Goal: Task Accomplishment & Management: Complete application form

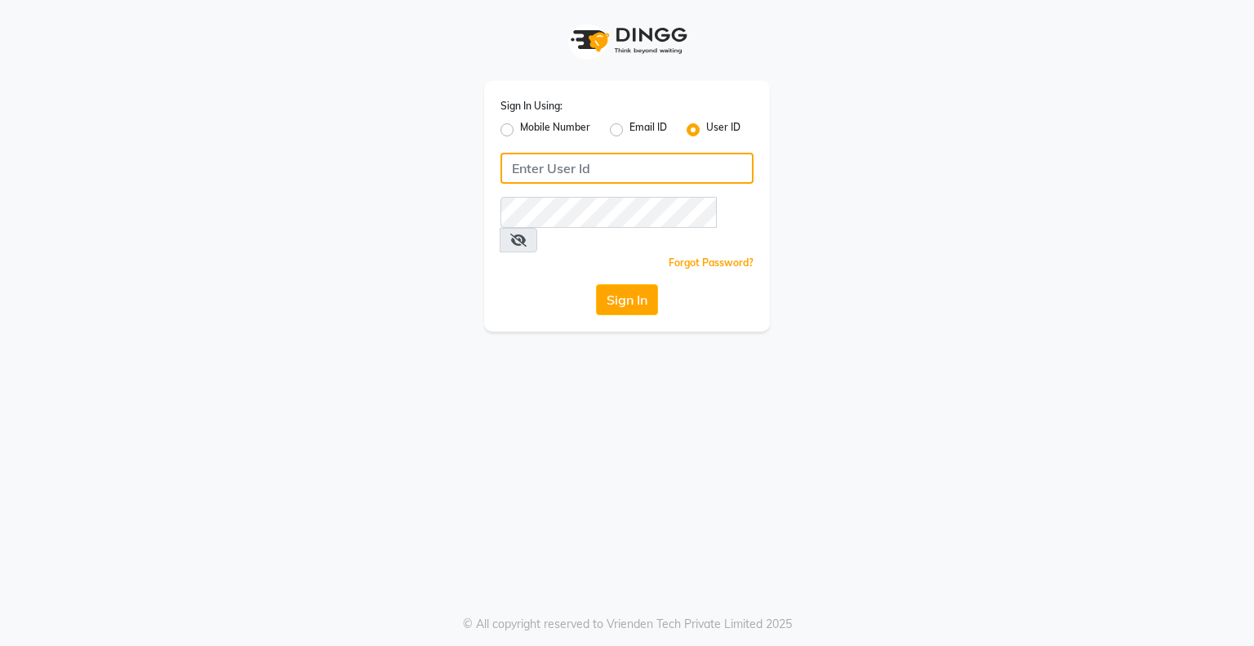
click at [537, 170] on input "Username" at bounding box center [627, 168] width 253 height 31
type input "embellishunisexsalon"
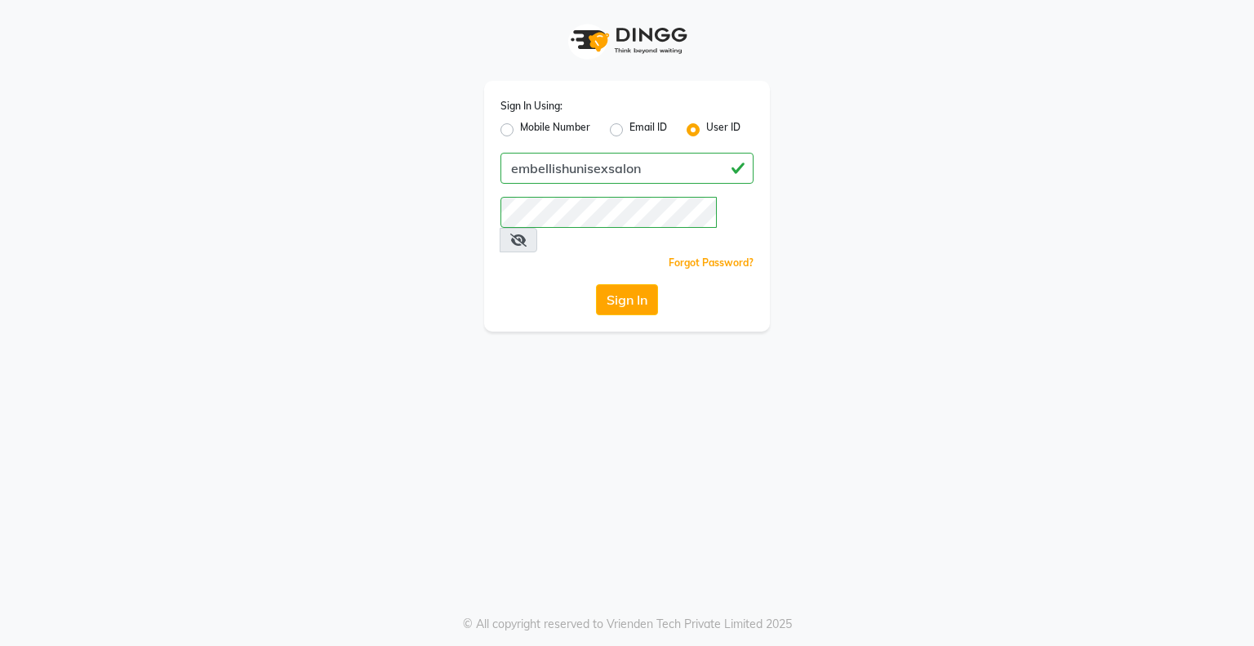
click at [537, 228] on span at bounding box center [519, 240] width 38 height 25
click at [527, 234] on icon at bounding box center [518, 240] width 16 height 13
click at [555, 434] on div "Sign In Using: Mobile Number Email ID User ID embellishunisexsalon Remember me …" at bounding box center [627, 323] width 1254 height 646
click at [624, 284] on button "Sign In" at bounding box center [627, 299] width 62 height 31
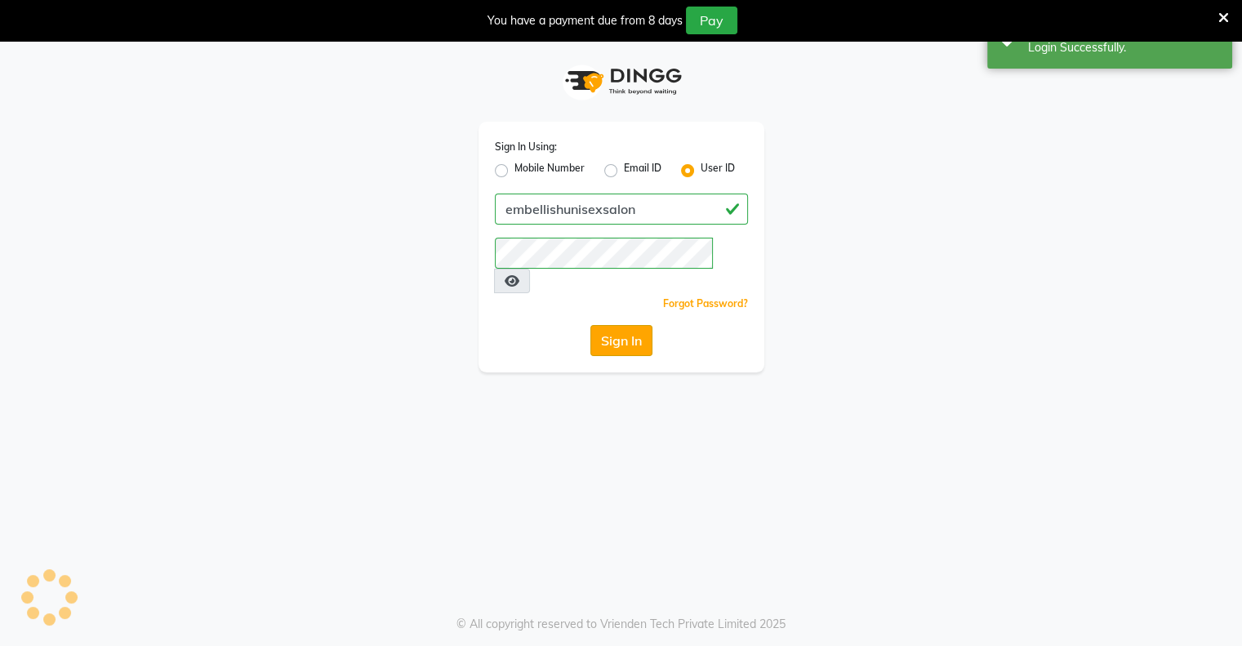
select select "8665"
select select "service"
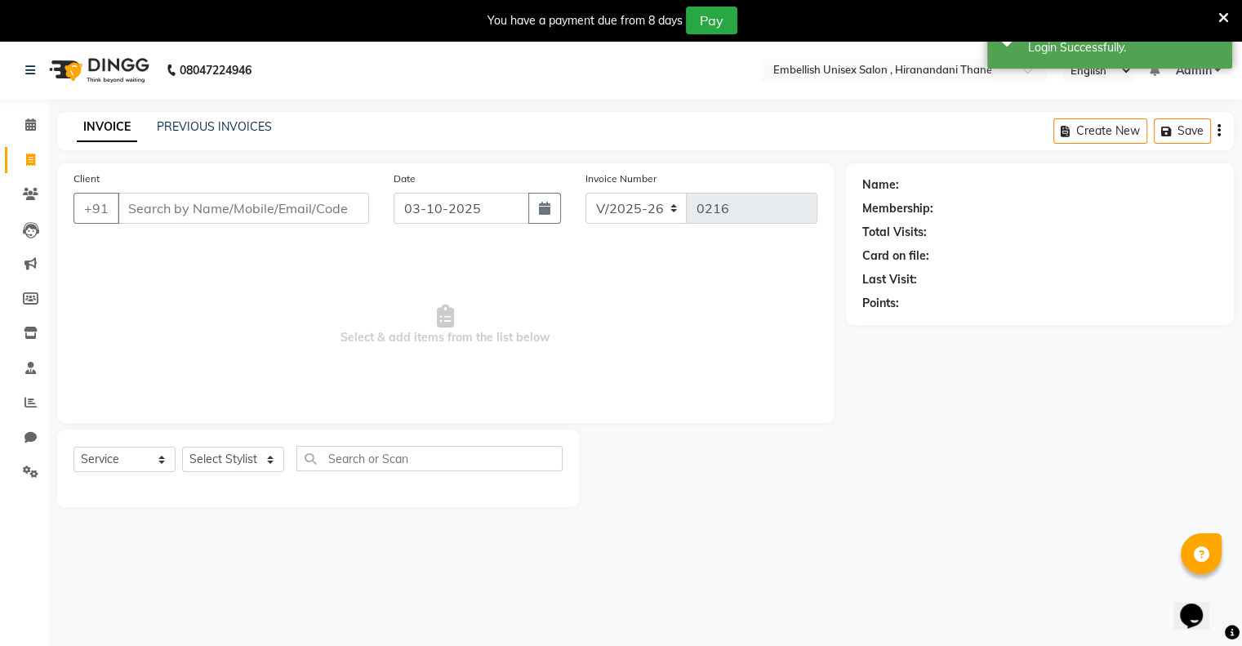
click at [149, 212] on input "Client" at bounding box center [244, 208] width 252 height 31
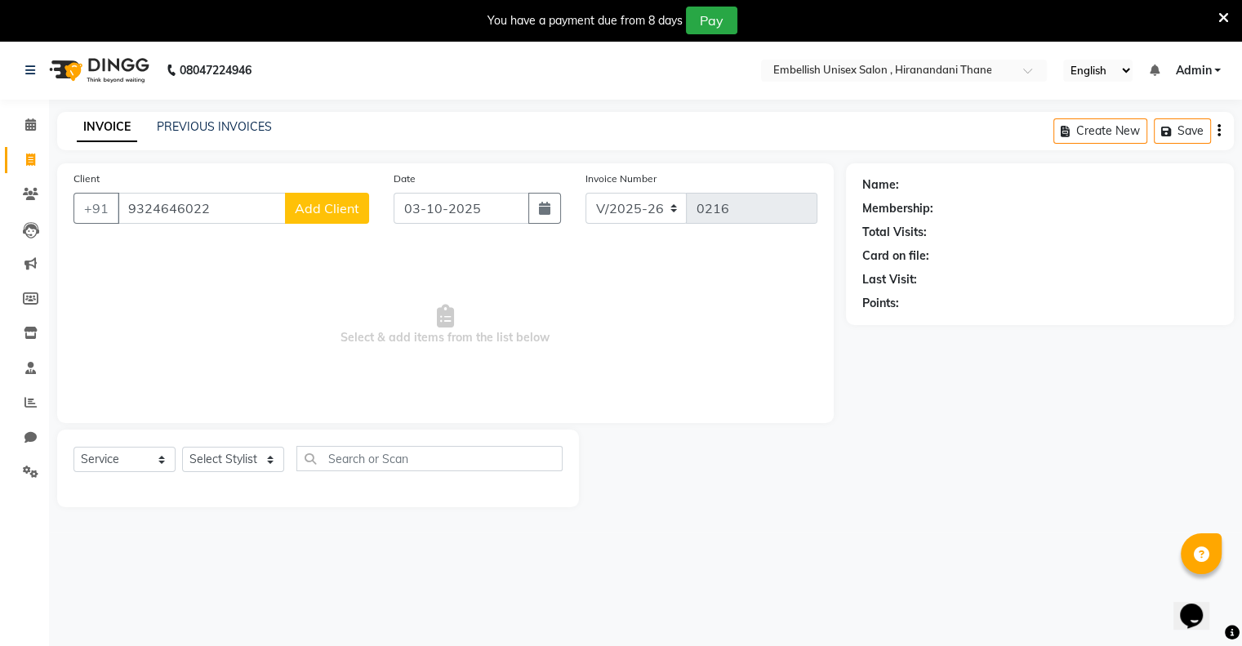
type input "9324646022"
click at [324, 219] on button "Add Client" at bounding box center [327, 208] width 84 height 31
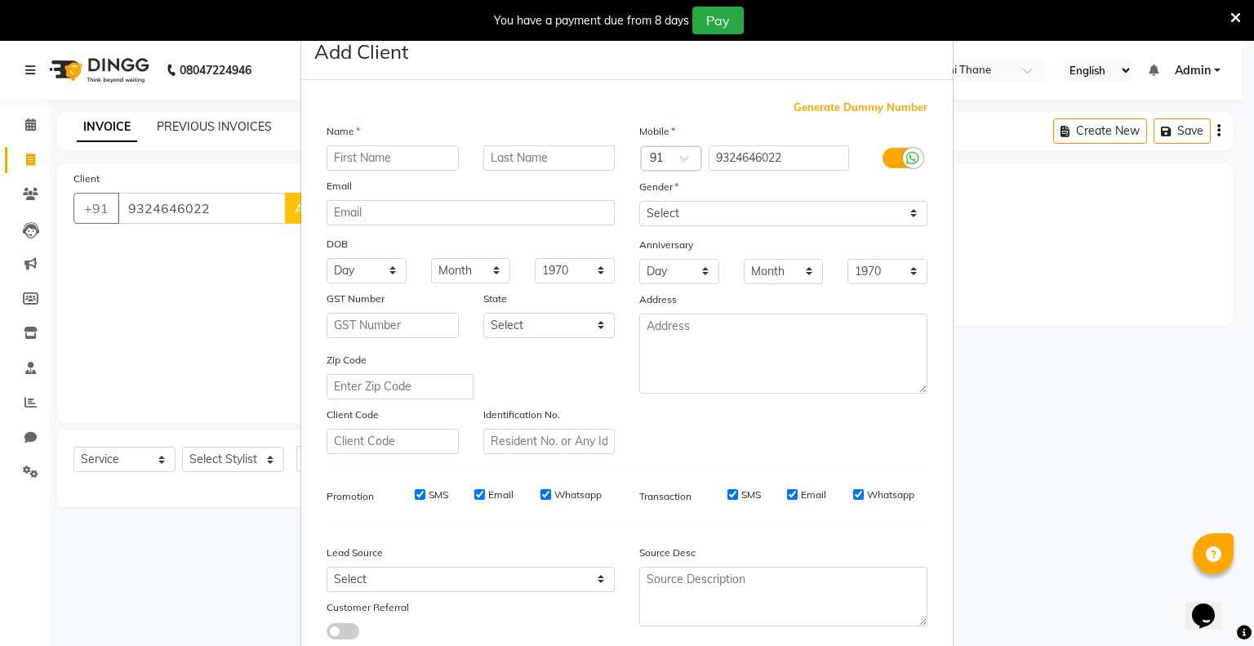
click at [337, 144] on div "Name" at bounding box center [340, 134] width 52 height 23
click at [342, 166] on input "text" at bounding box center [393, 157] width 132 height 25
type input "Smita"
click at [907, 207] on select "Select [DEMOGRAPHIC_DATA] [DEMOGRAPHIC_DATA] Other Prefer Not To Say" at bounding box center [783, 213] width 288 height 25
select select "[DEMOGRAPHIC_DATA]"
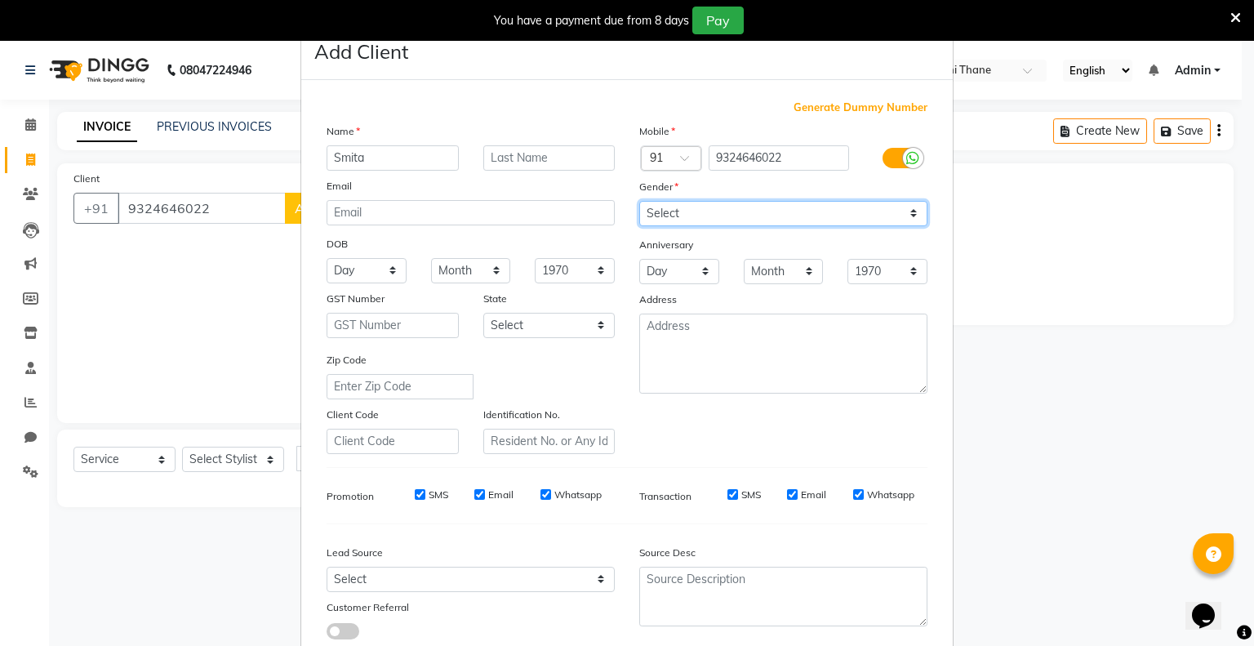
click at [639, 202] on select "Select [DEMOGRAPHIC_DATA] [DEMOGRAPHIC_DATA] Other Prefer Not To Say" at bounding box center [783, 213] width 288 height 25
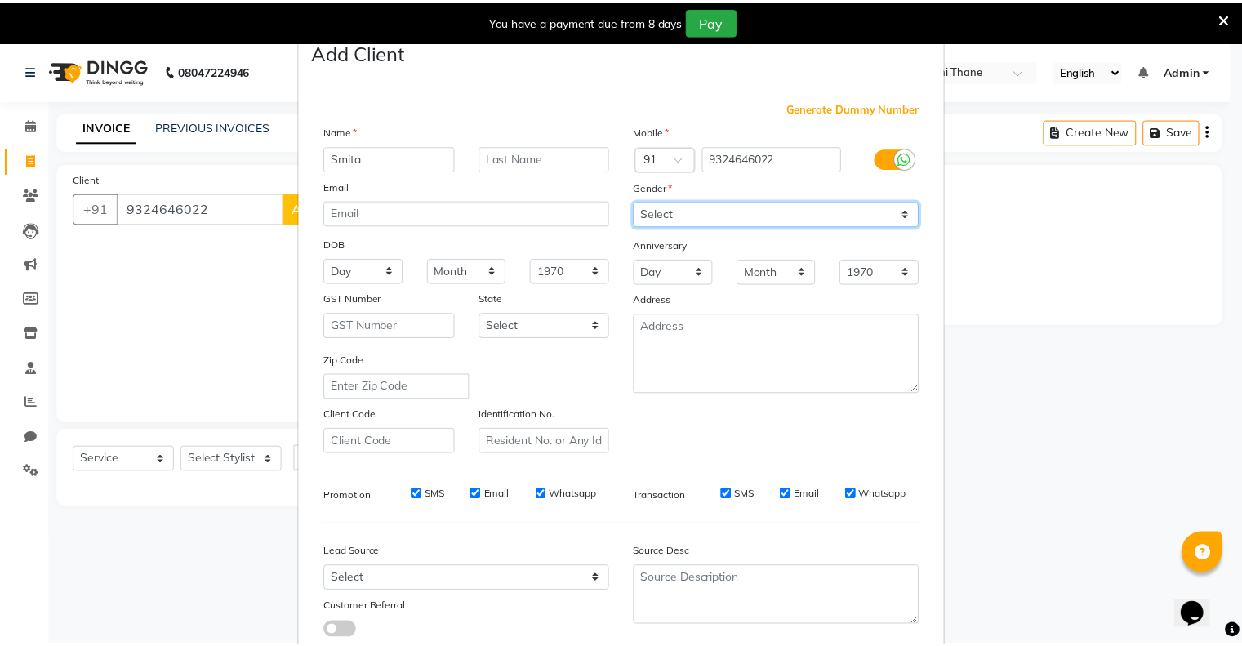
scroll to position [115, 0]
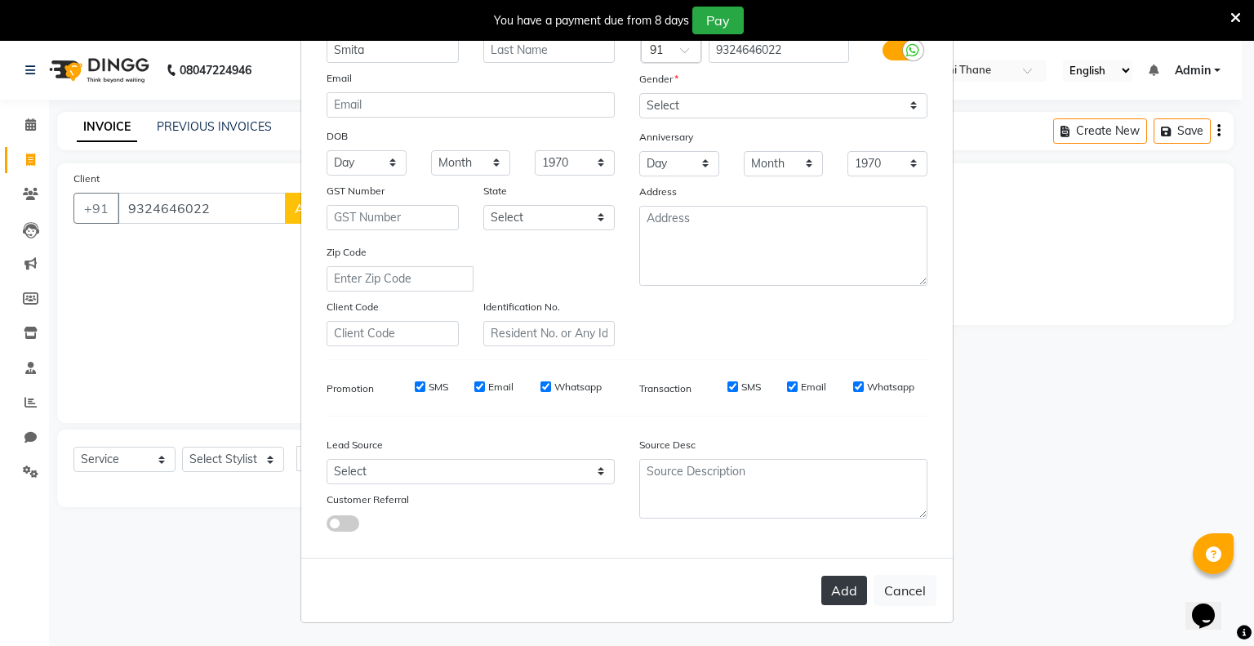
click at [853, 599] on button "Add" at bounding box center [845, 590] width 46 height 29
select select
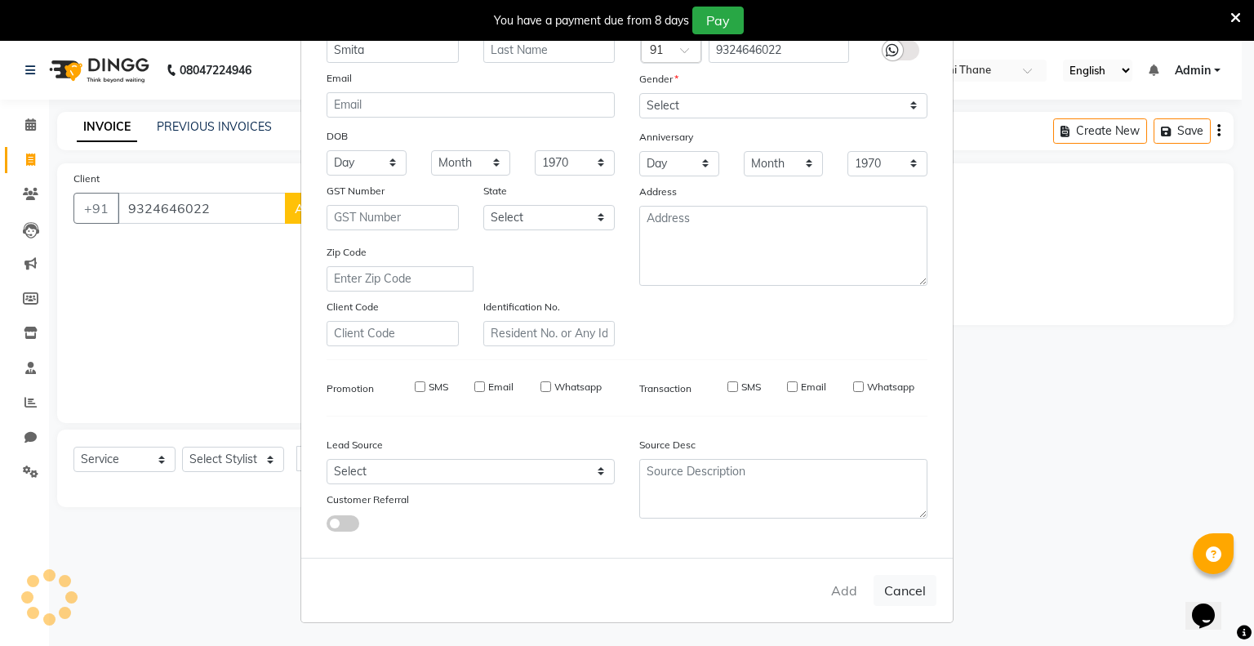
select select
checkbox input "false"
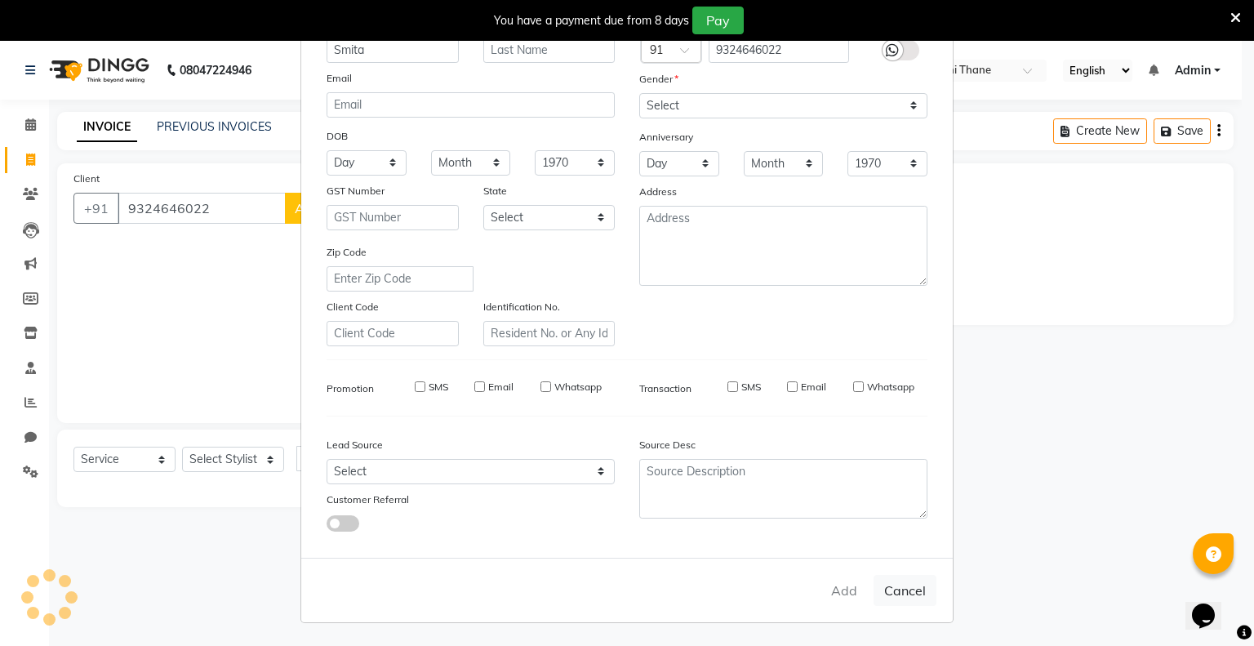
checkbox input "false"
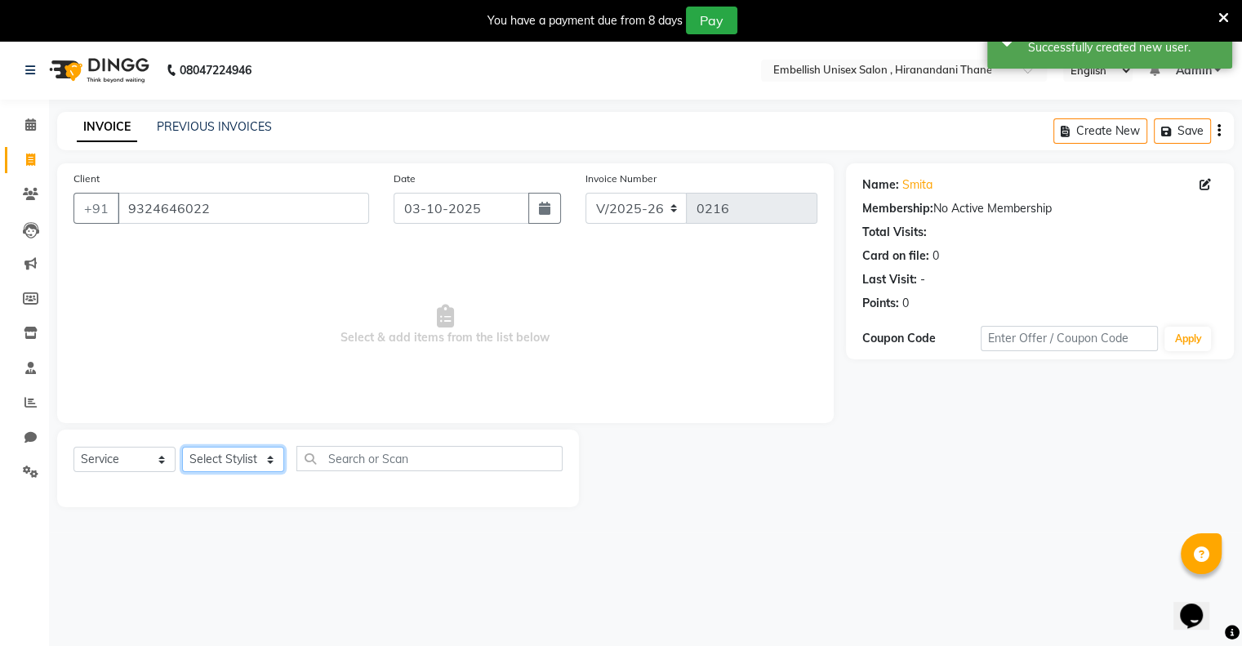
click at [271, 454] on select "Select Stylist [PERSON_NAME] Poonam Samir Tappu [PERSON_NAME]" at bounding box center [233, 459] width 102 height 25
select select "87267"
click at [182, 448] on select "Select Stylist [PERSON_NAME] Poonam Samir Tappu [PERSON_NAME]" at bounding box center [233, 459] width 102 height 25
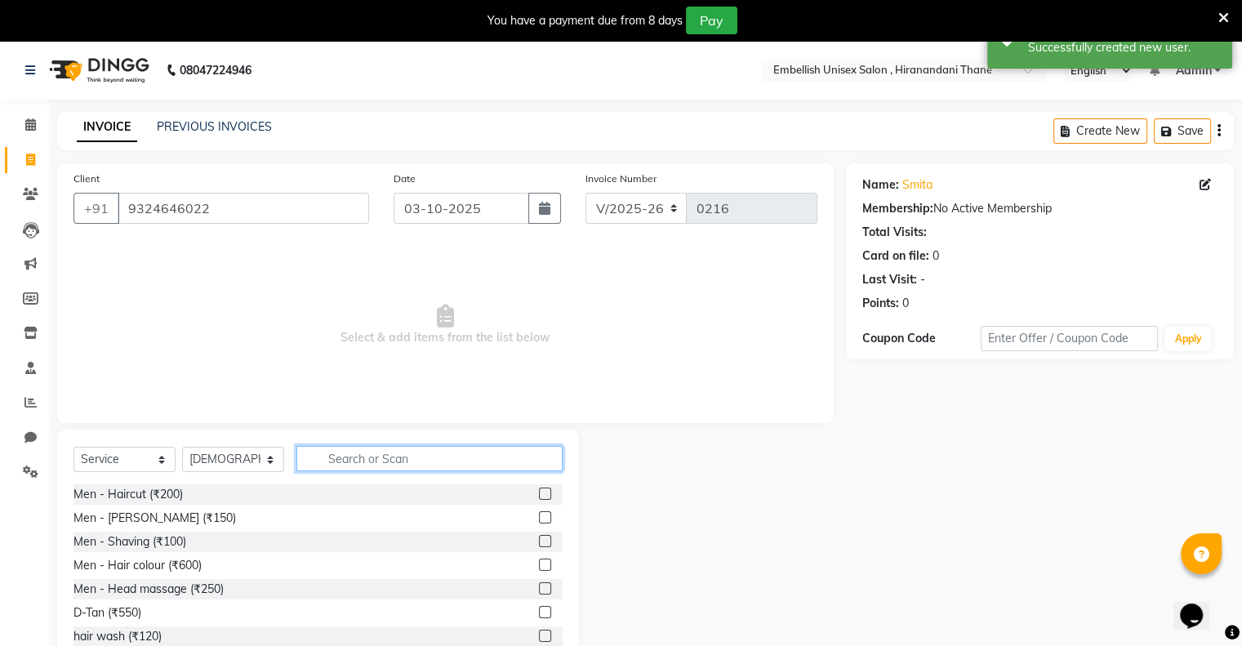
click at [362, 458] on input "text" at bounding box center [429, 458] width 266 height 25
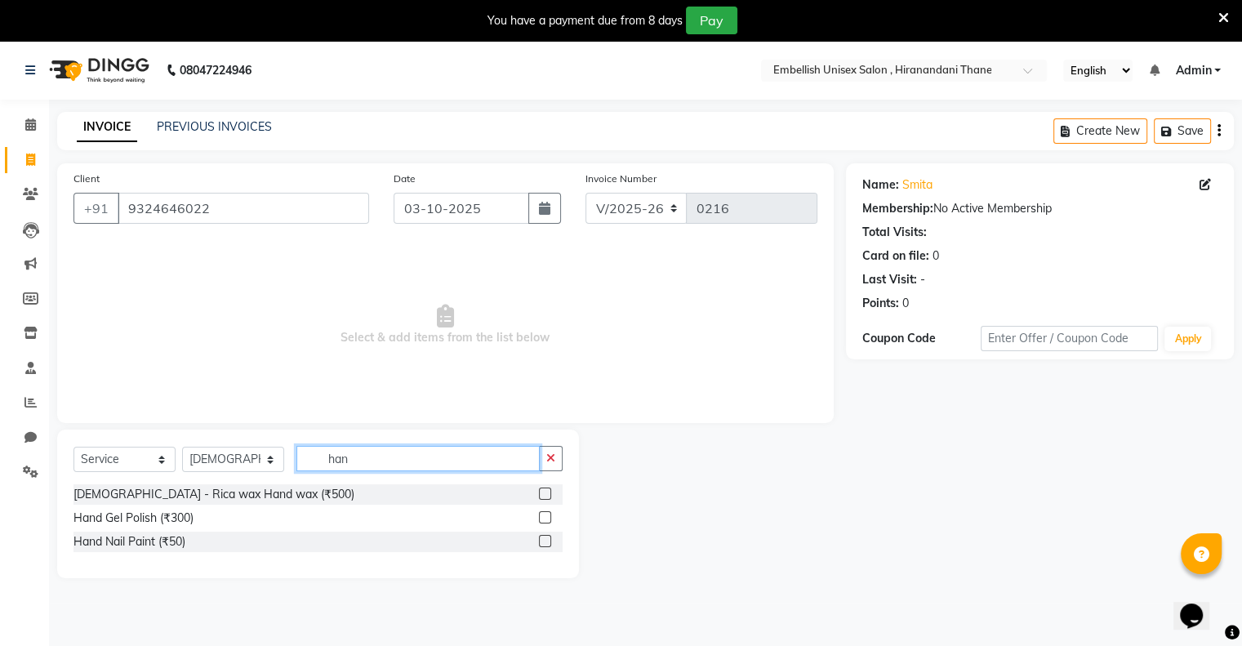
type input "han"
click at [544, 495] on label at bounding box center [545, 494] width 12 height 12
click at [544, 495] on input "checkbox" at bounding box center [544, 494] width 11 height 11
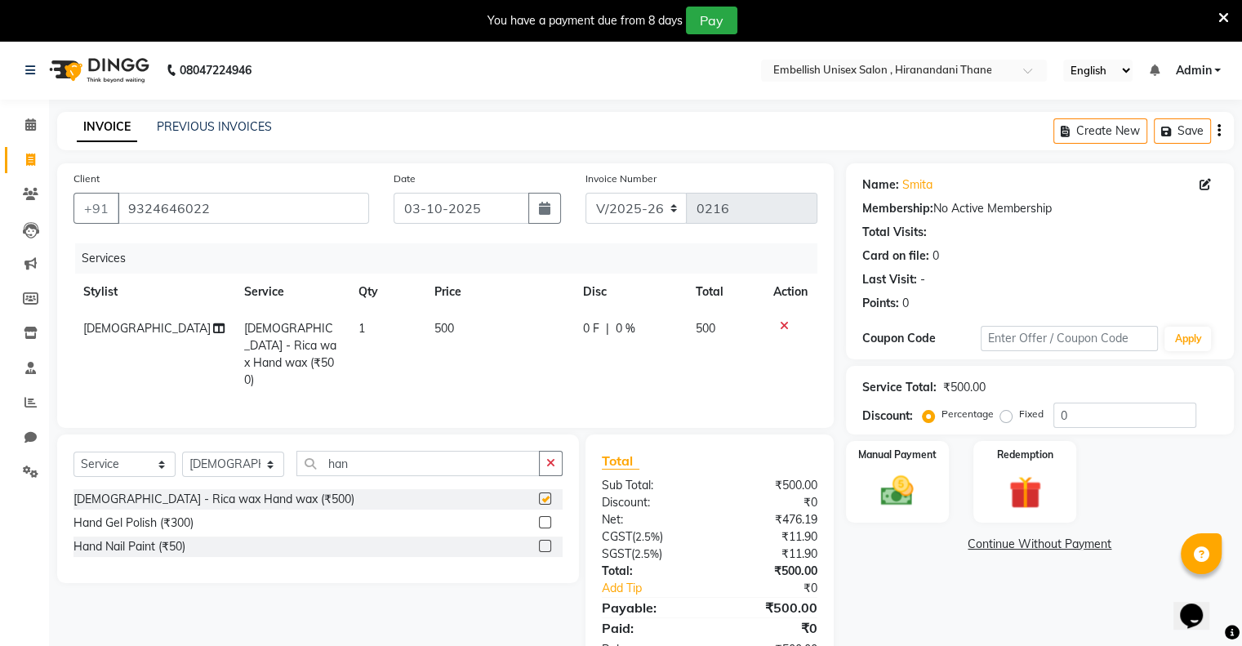
checkbox input "false"
click at [426, 454] on input "han" at bounding box center [417, 463] width 243 height 25
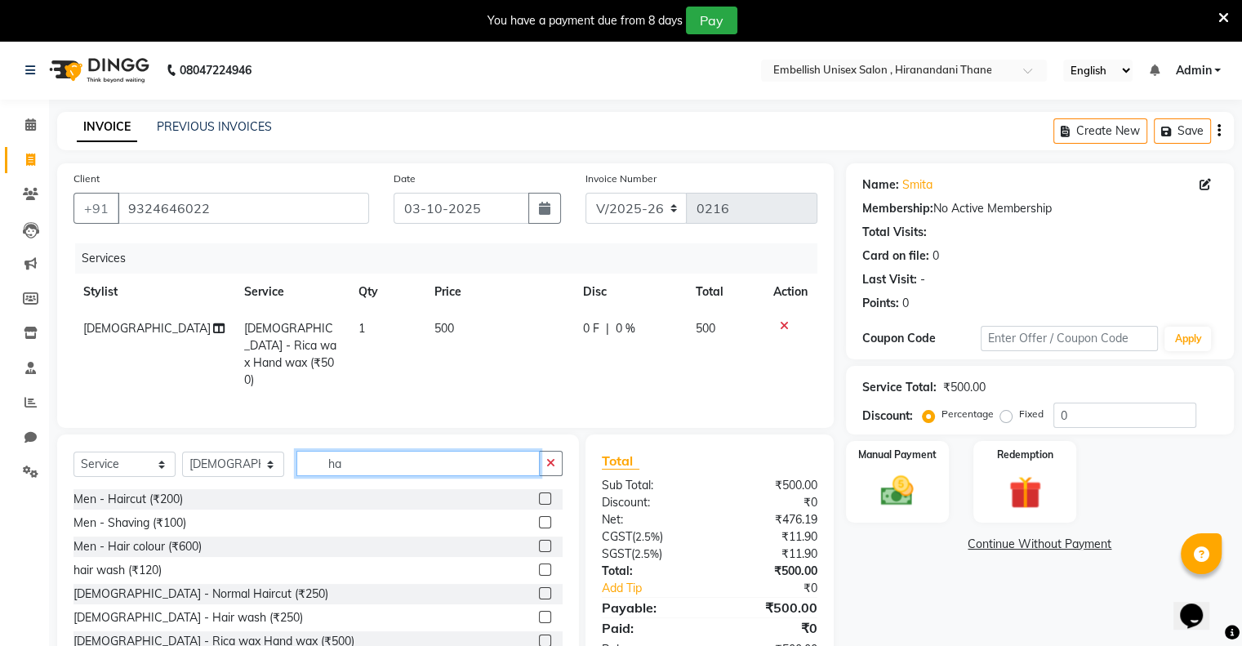
type input "h"
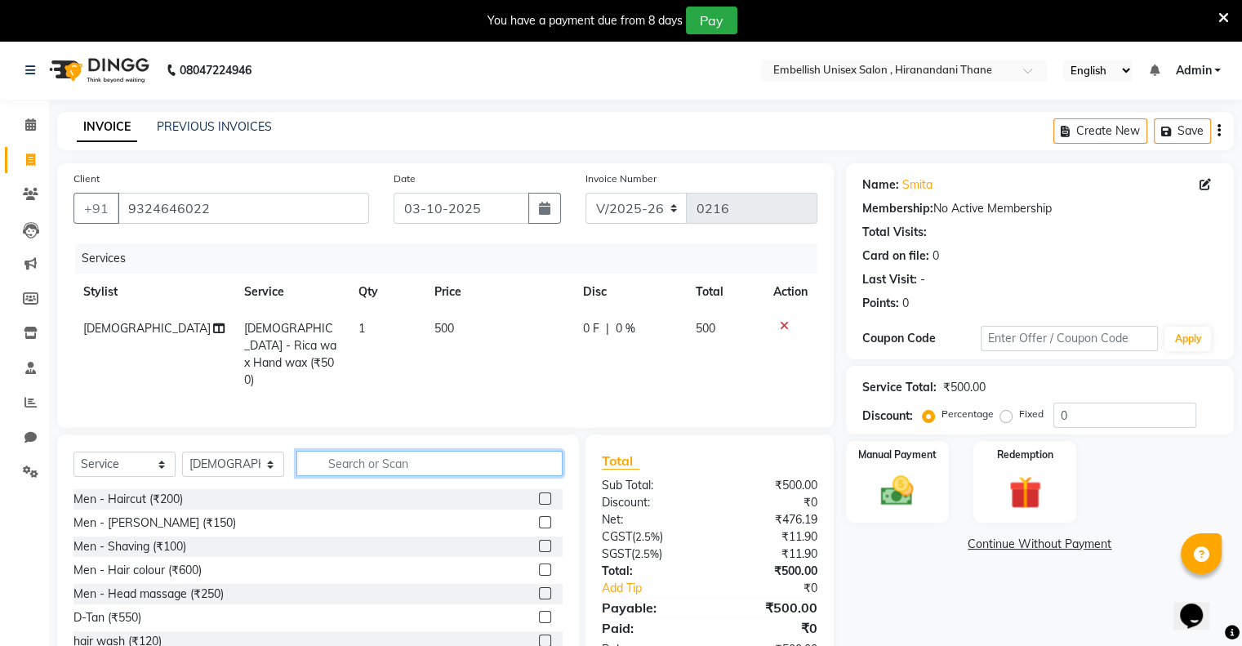
type input "u"
type input "e"
type input "wax"
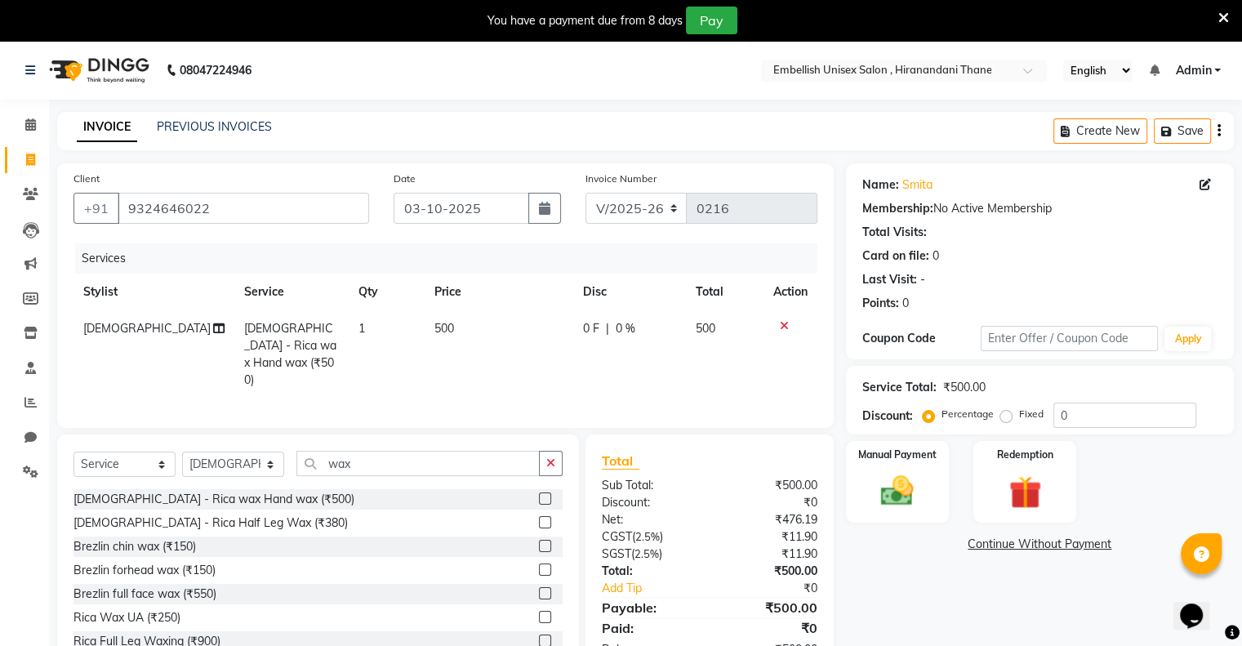
click at [539, 613] on label at bounding box center [545, 617] width 12 height 12
click at [539, 613] on input "checkbox" at bounding box center [544, 618] width 11 height 11
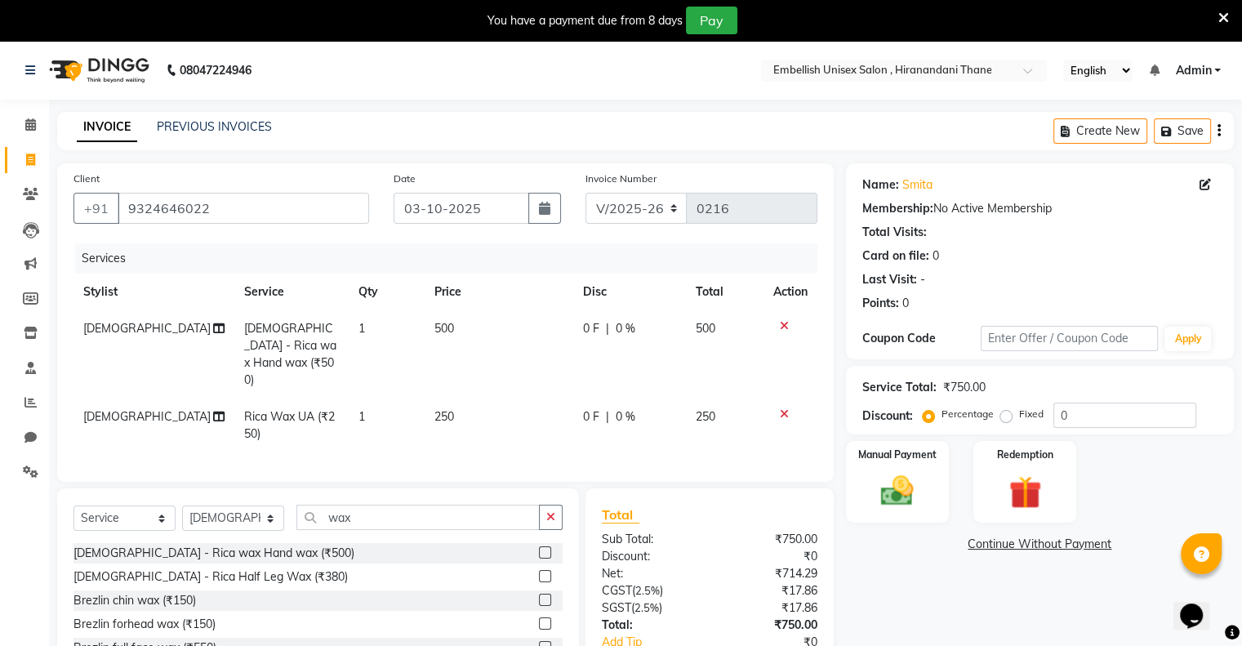
checkbox input "false"
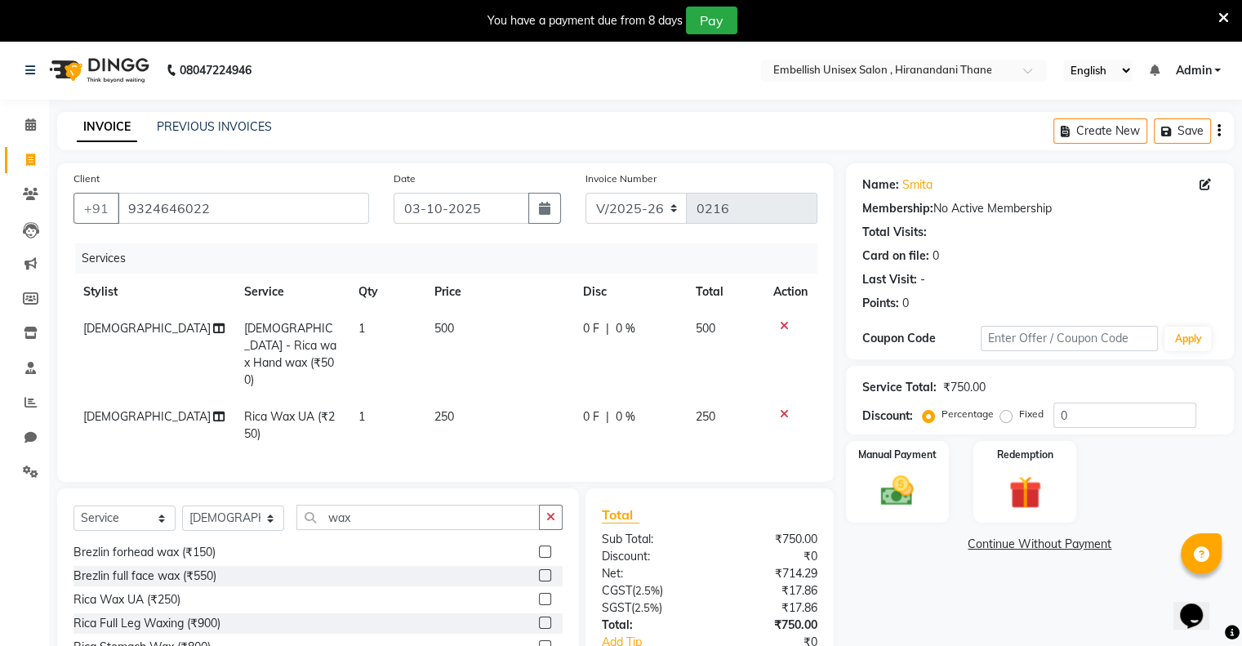
scroll to position [78, 0]
click at [539, 612] on label at bounding box center [545, 616] width 12 height 12
click at [539, 612] on input "checkbox" at bounding box center [544, 617] width 11 height 11
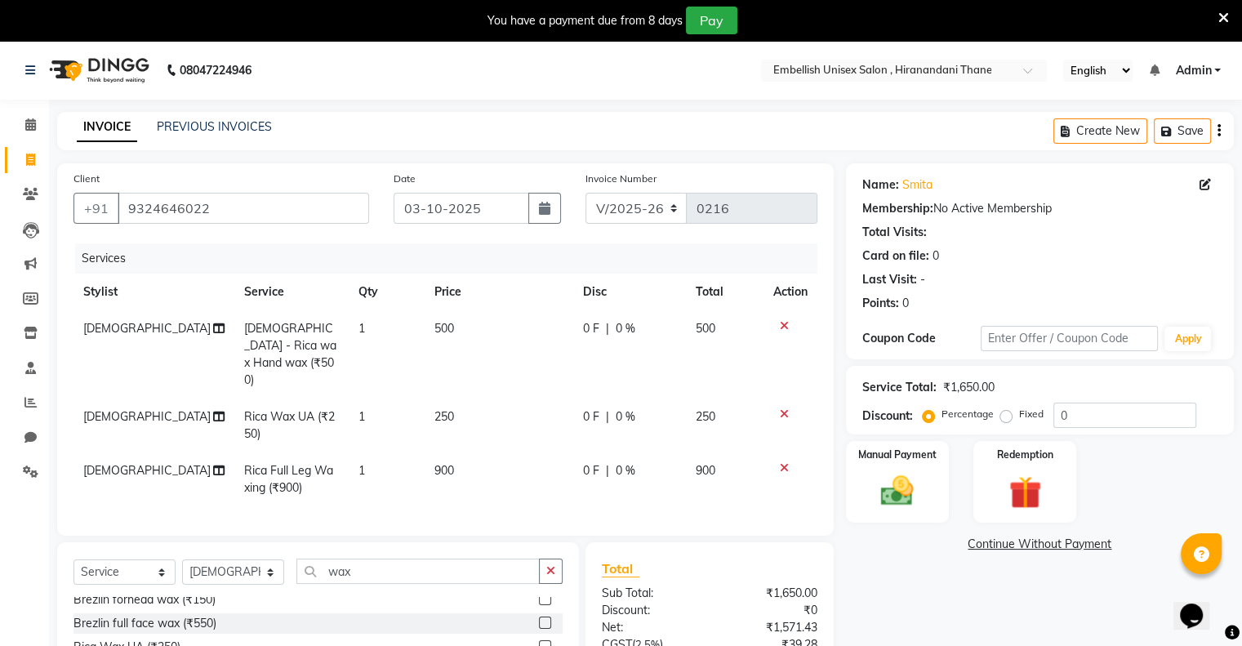
checkbox input "false"
click at [539, 622] on label at bounding box center [545, 628] width 12 height 12
click at [539, 624] on input "checkbox" at bounding box center [544, 629] width 11 height 11
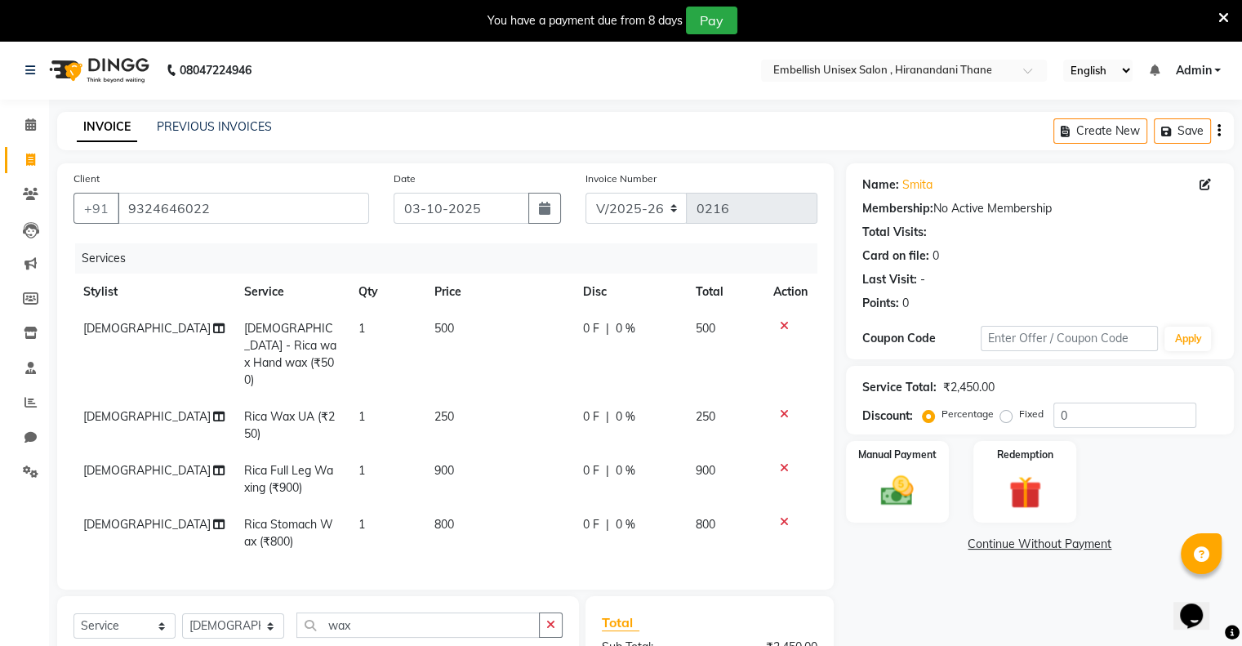
checkbox input "false"
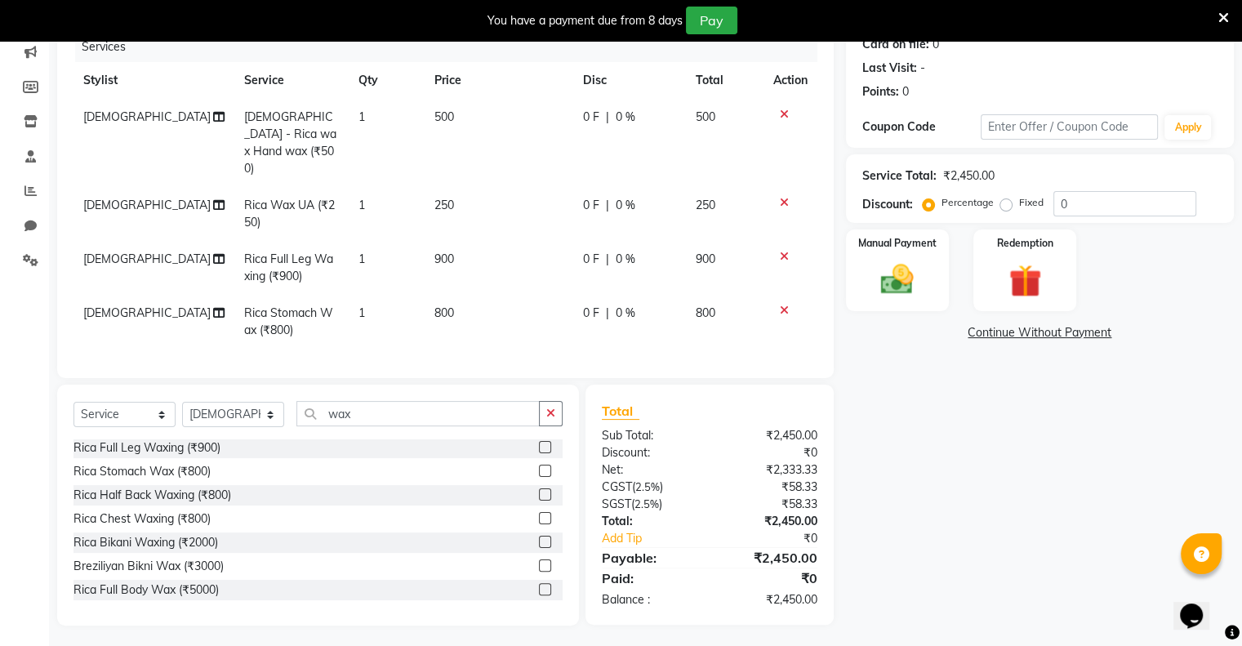
scroll to position [211, 0]
click at [1019, 205] on label "Fixed" at bounding box center [1031, 203] width 25 height 15
click at [1006, 205] on input "Fixed" at bounding box center [1009, 203] width 11 height 11
radio input "true"
click at [1110, 208] on input "0" at bounding box center [1125, 204] width 143 height 25
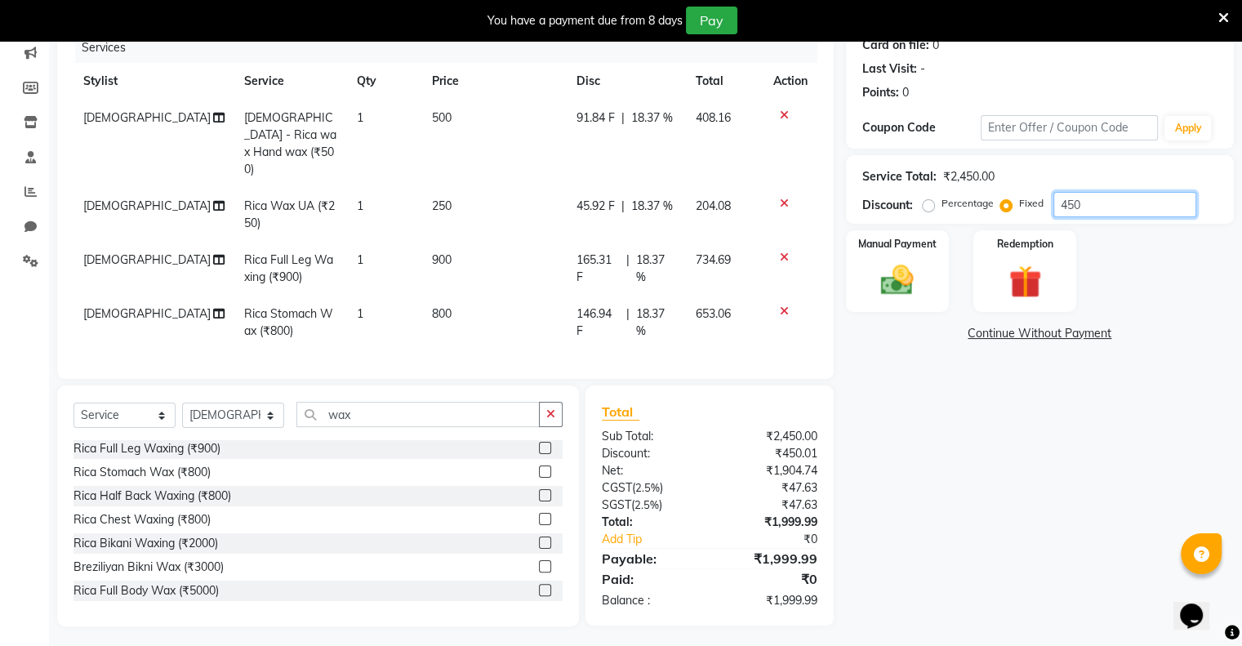
type input "450"
click at [947, 464] on div "Name: [PERSON_NAME] Membership: No Active Membership Total Visits: Card on file…" at bounding box center [1046, 290] width 400 height 674
click at [875, 305] on div "Manual Payment" at bounding box center [897, 271] width 107 height 84
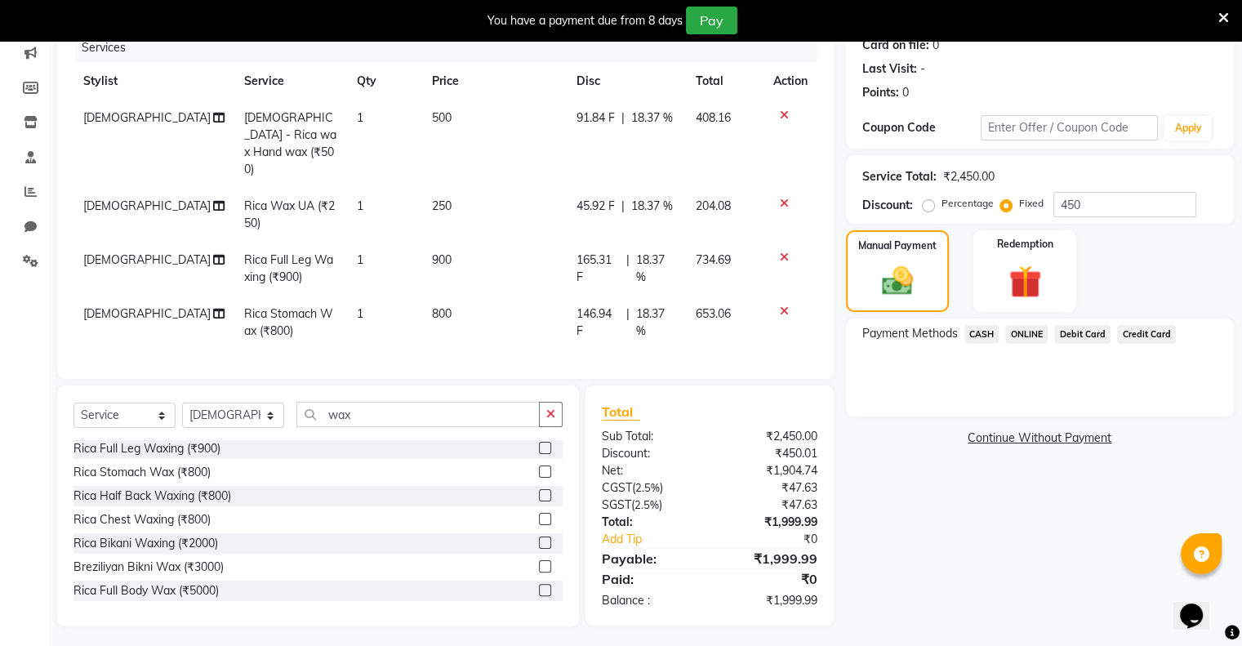
click at [1016, 332] on span "ONLINE" at bounding box center [1026, 334] width 42 height 19
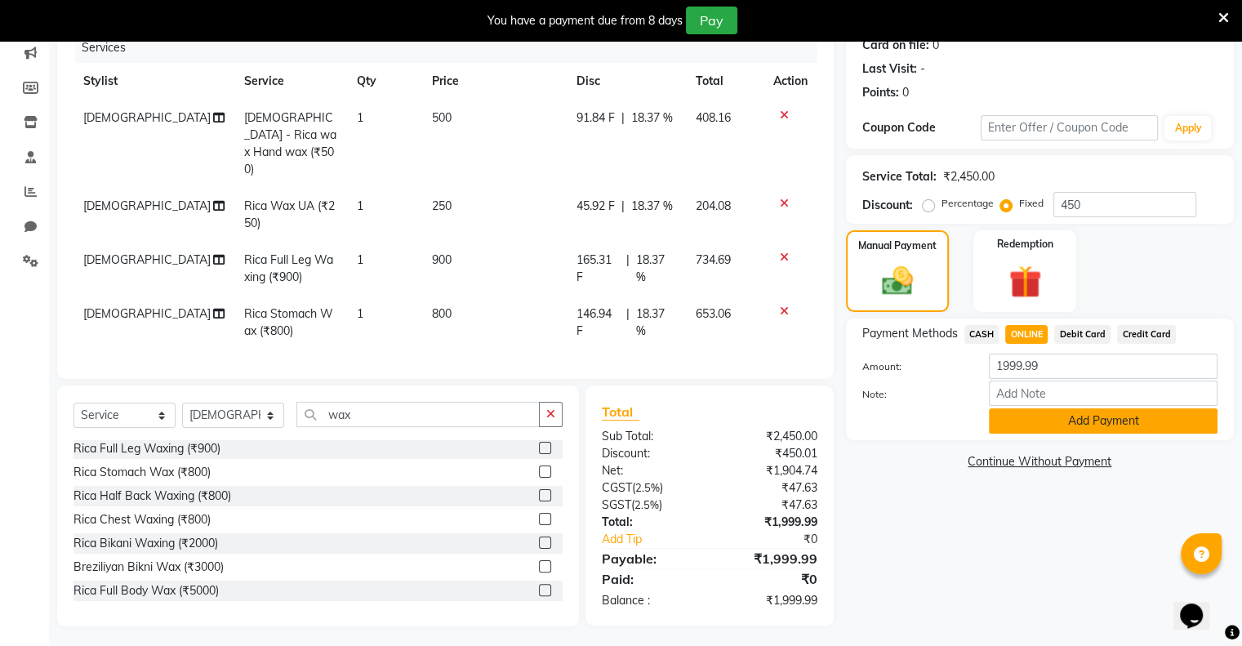
click at [1038, 415] on button "Add Payment" at bounding box center [1103, 420] width 229 height 25
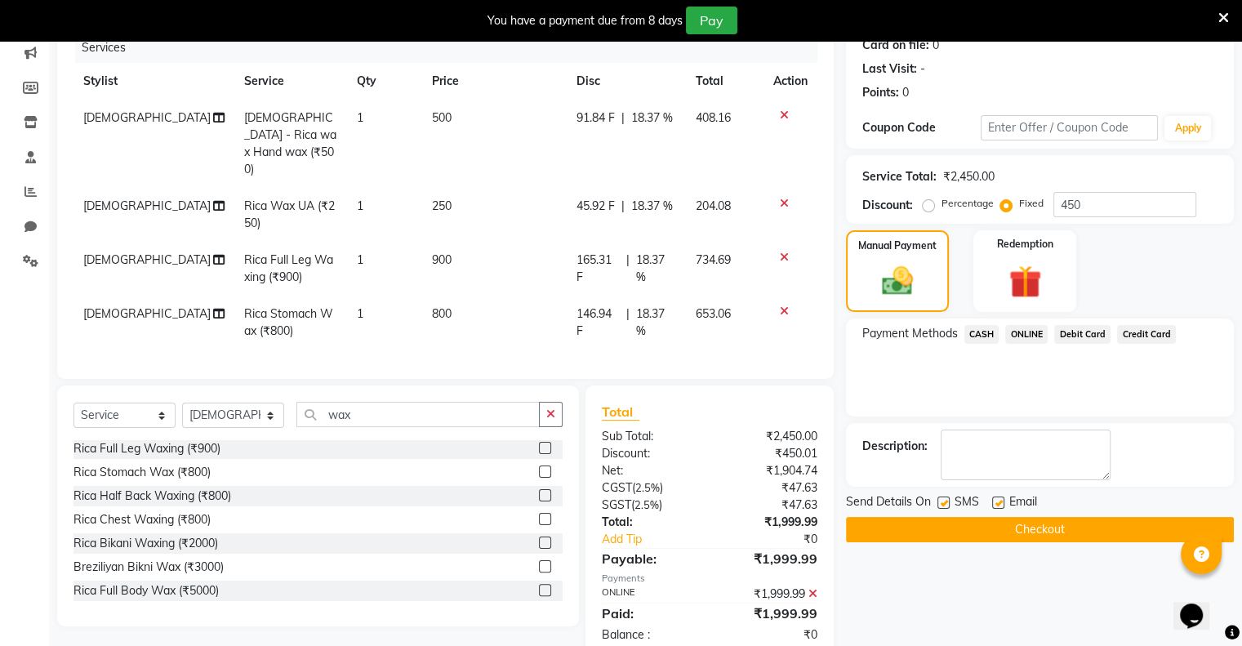
scroll to position [244, 0]
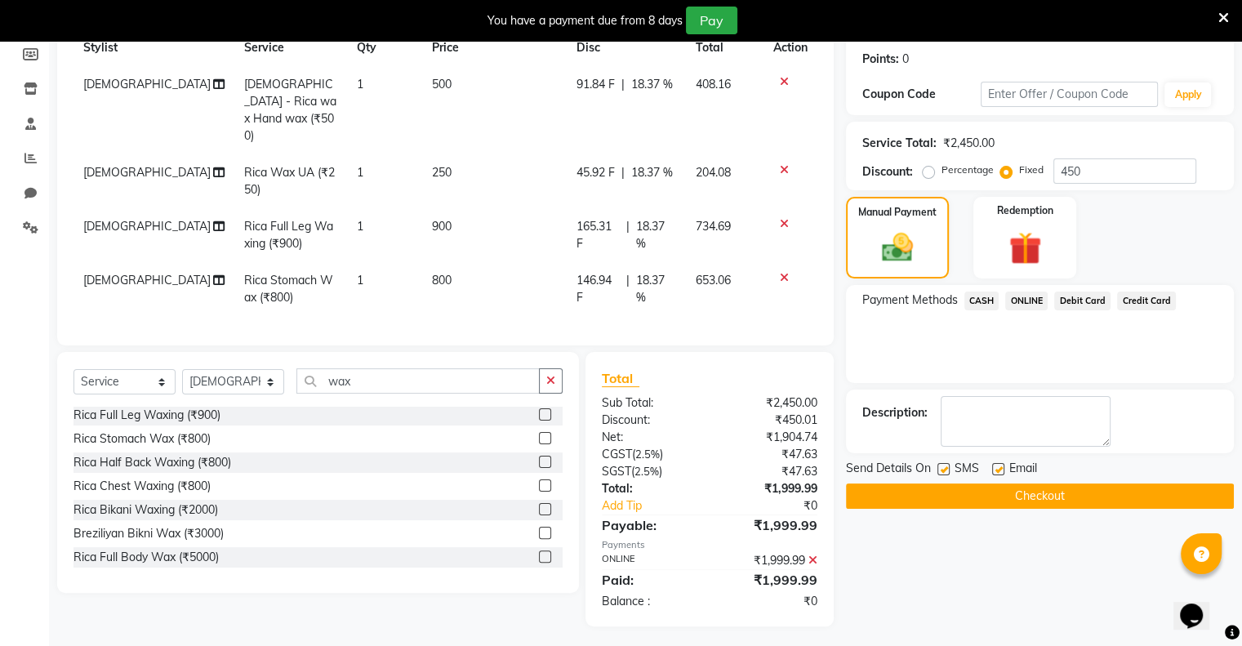
click at [1030, 493] on button "Checkout" at bounding box center [1040, 495] width 388 height 25
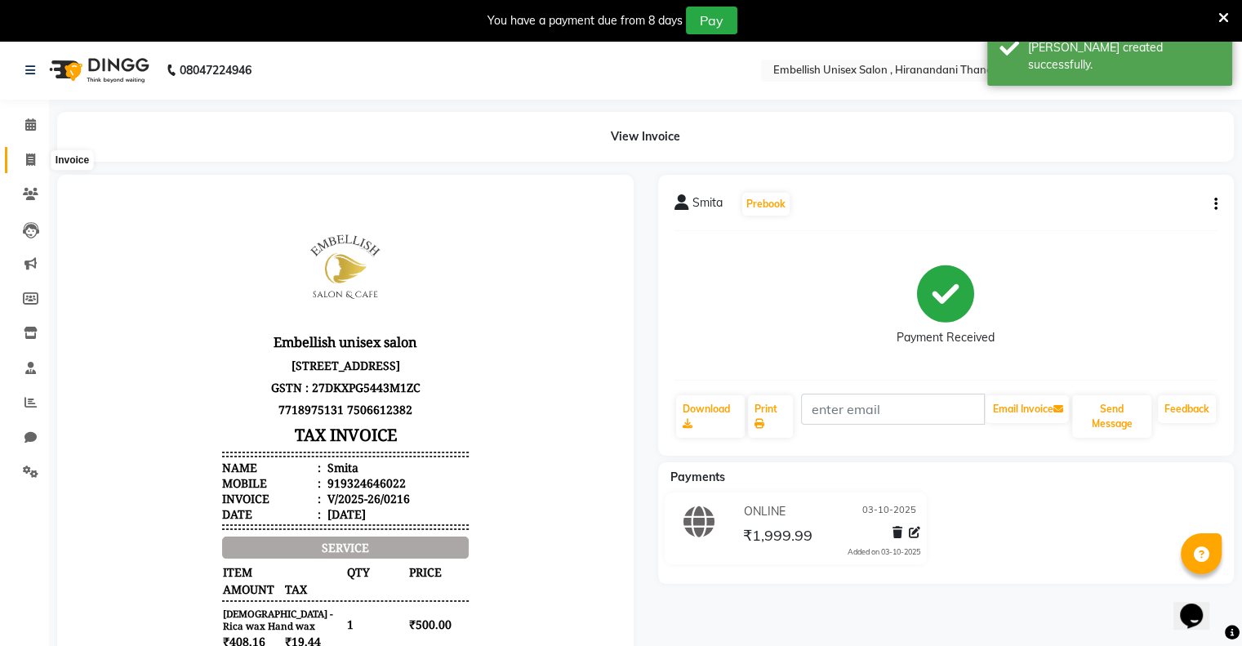
click at [20, 161] on span at bounding box center [30, 160] width 29 height 19
select select "8665"
select select "service"
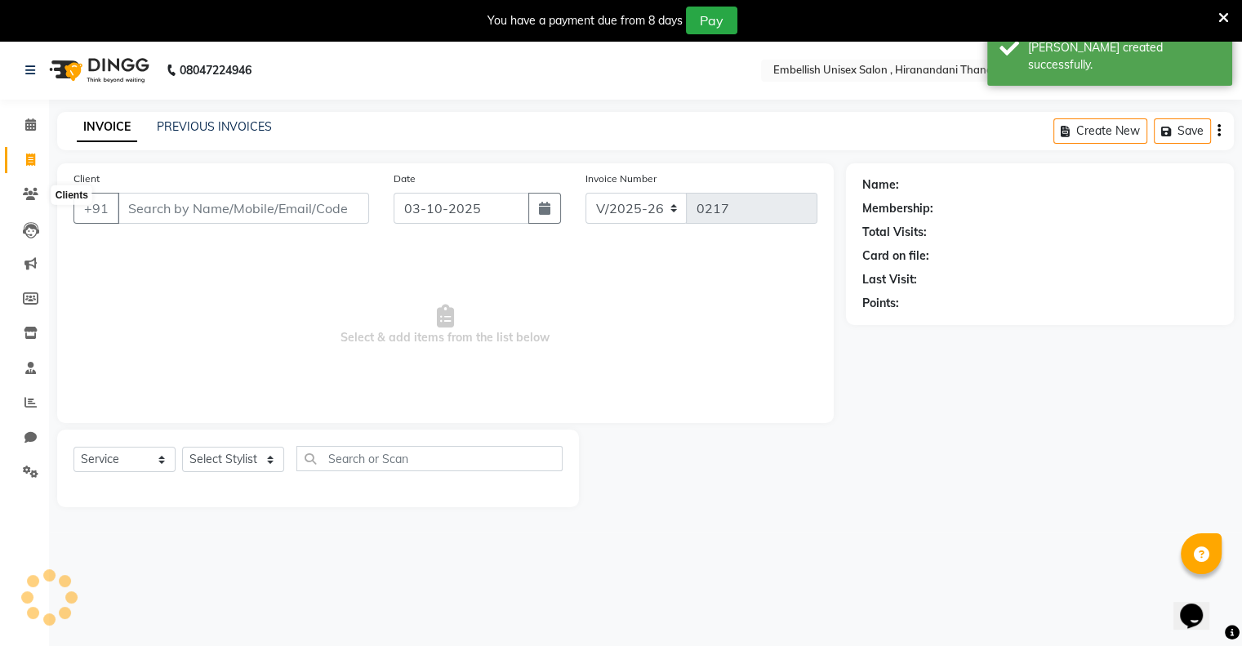
scroll to position [41, 0]
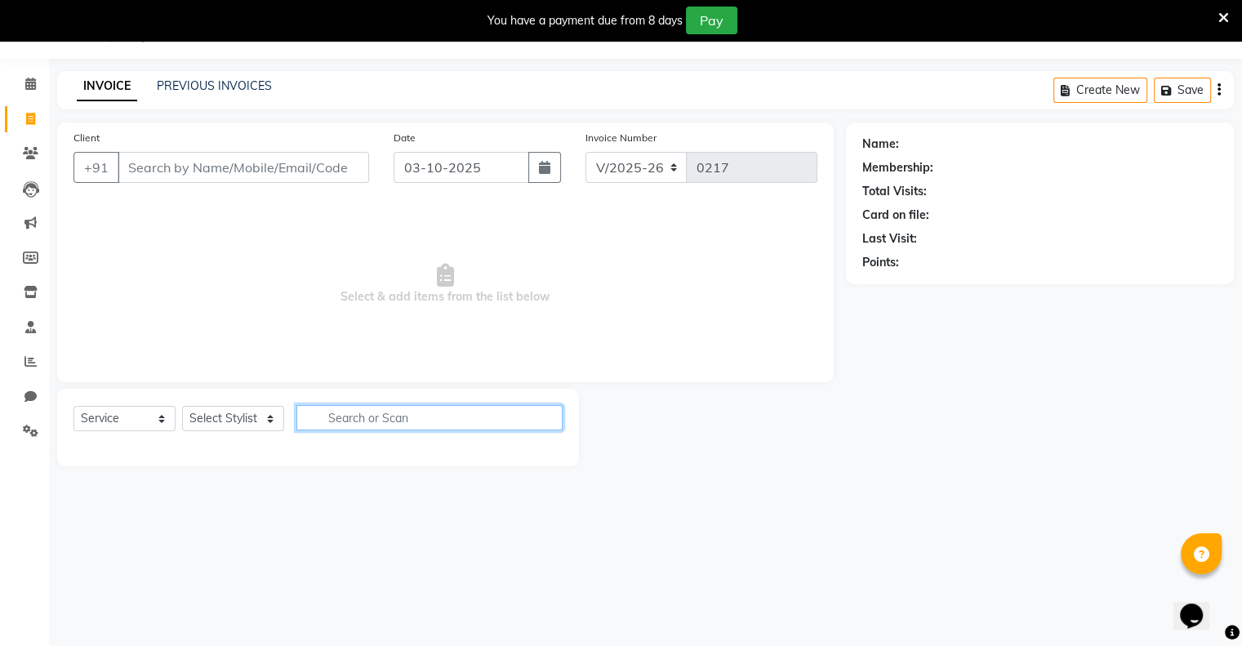
click at [356, 411] on input "text" at bounding box center [429, 417] width 266 height 25
click at [366, 408] on input "wax" at bounding box center [417, 417] width 243 height 25
type input "w"
